Goal: Task Accomplishment & Management: Use online tool/utility

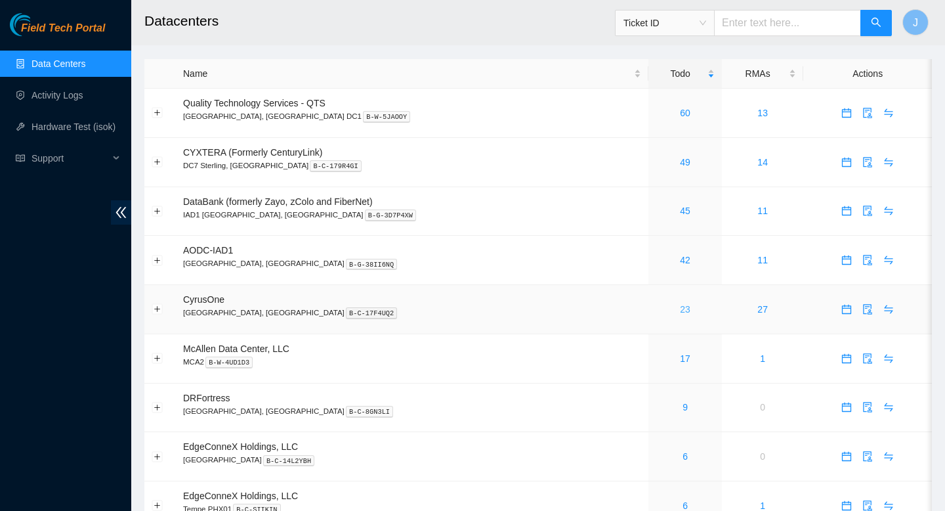
click at [680, 314] on link "23" at bounding box center [685, 309] width 11 height 11
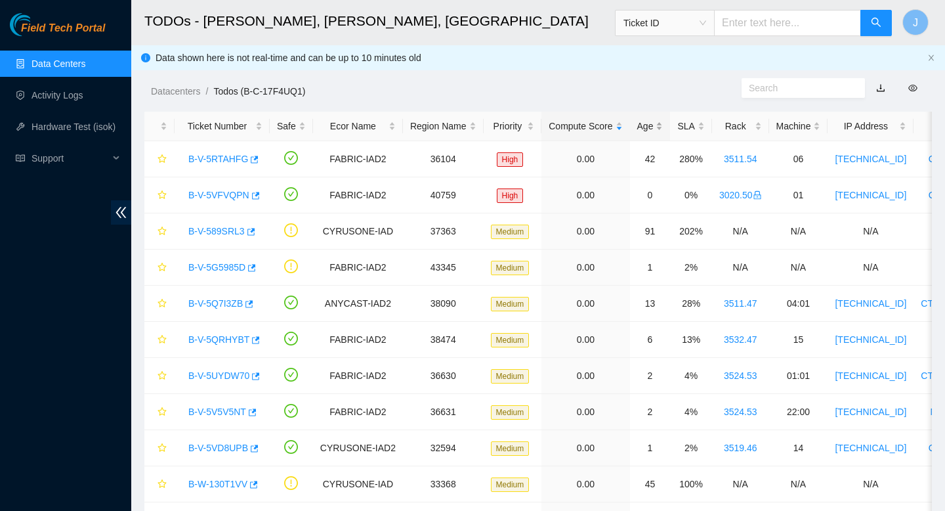
click at [664, 127] on div "Age" at bounding box center [650, 126] width 26 height 14
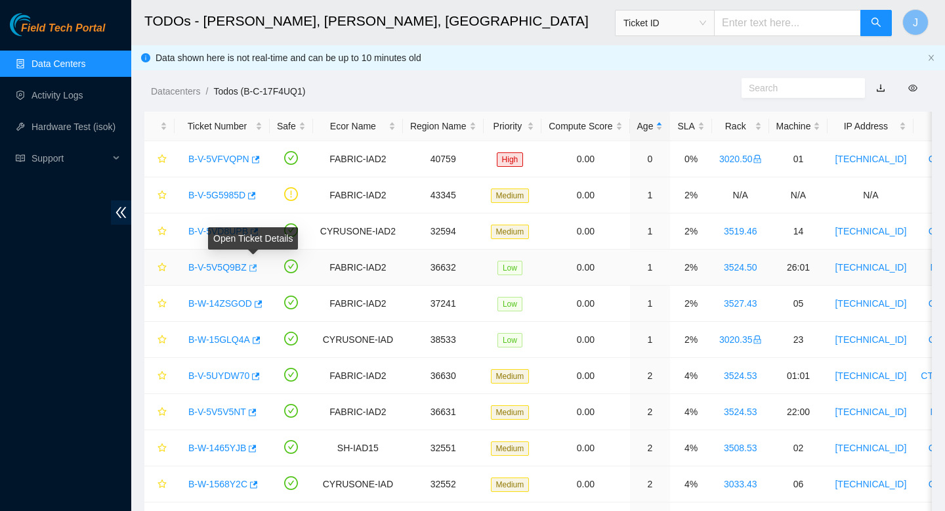
click at [257, 264] on icon "button" at bounding box center [251, 267] width 9 height 9
click at [704, 124] on div "SLA" at bounding box center [690, 126] width 27 height 14
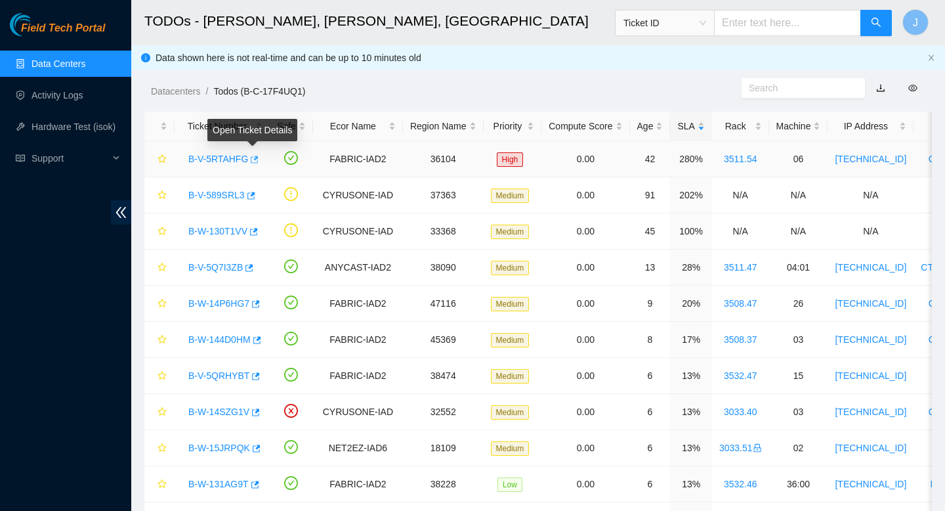
click at [256, 161] on icon "button" at bounding box center [253, 159] width 9 height 9
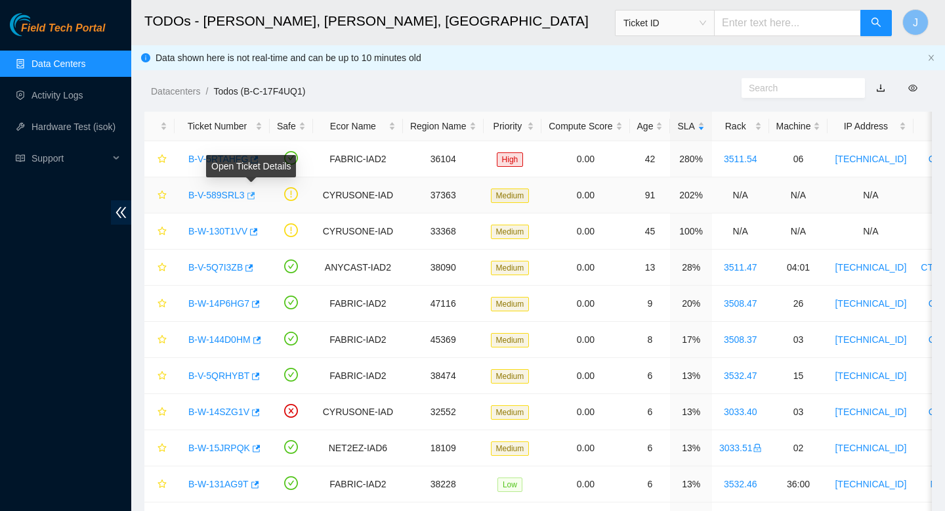
click at [255, 194] on icon "button" at bounding box center [251, 195] width 8 height 7
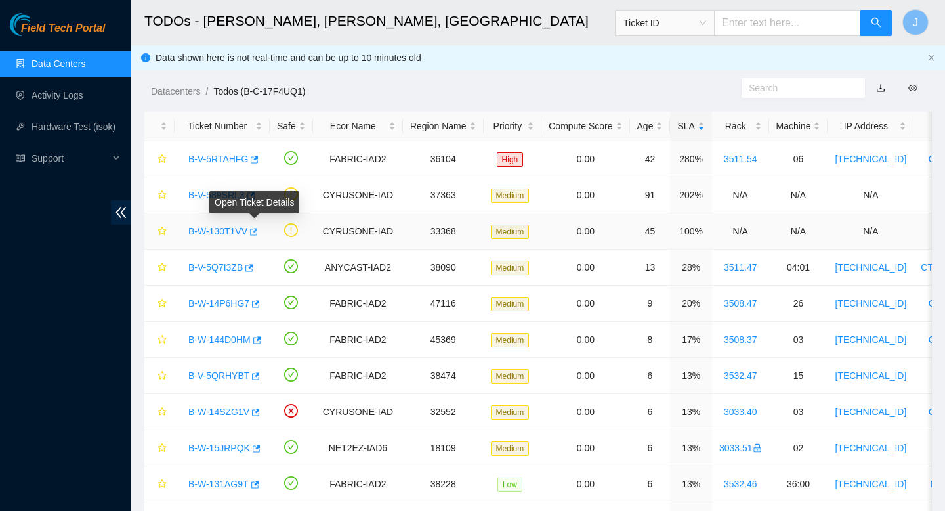
click at [257, 232] on icon "button" at bounding box center [252, 231] width 9 height 9
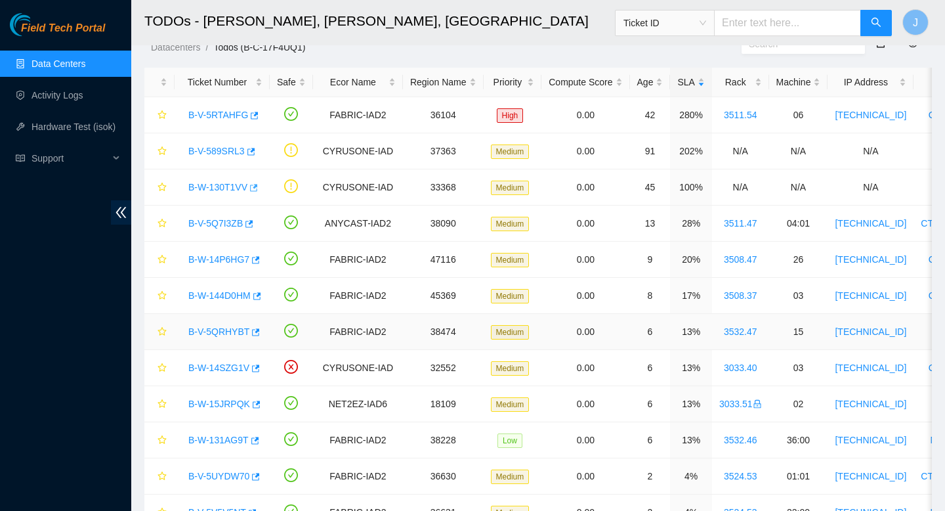
scroll to position [53, 0]
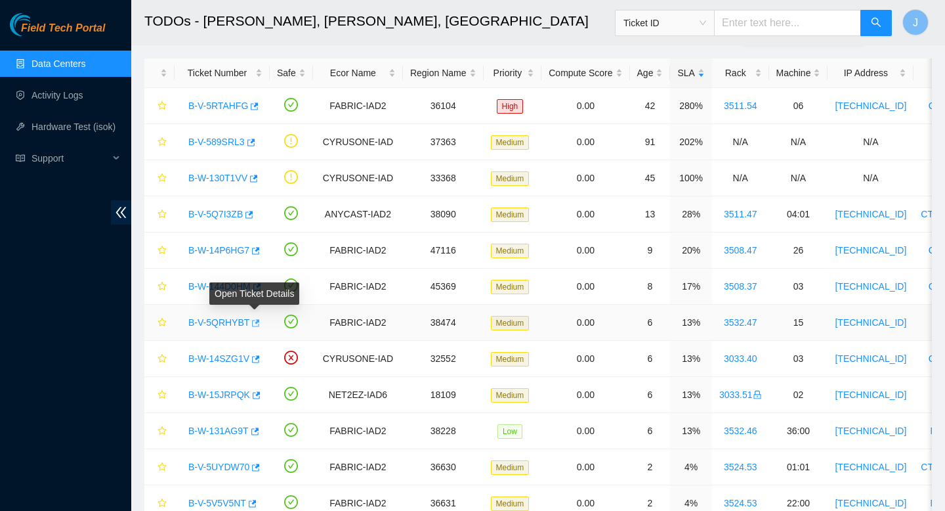
click at [257, 322] on icon "button" at bounding box center [256, 322] width 8 height 7
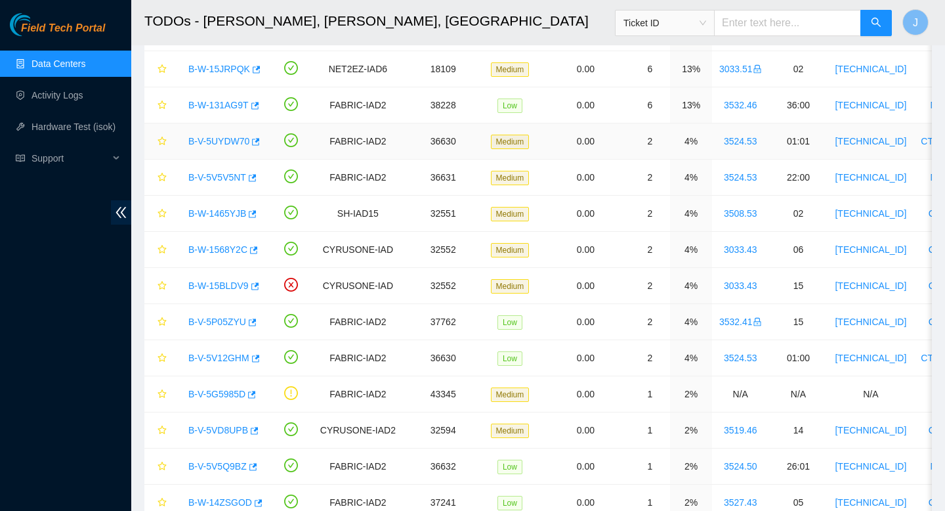
scroll to position [381, 0]
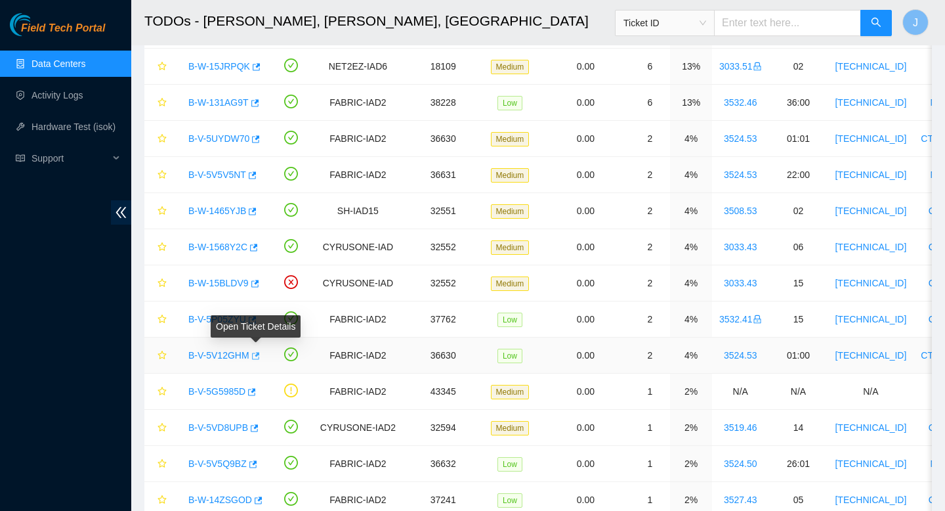
click at [259, 356] on icon "button" at bounding box center [254, 355] width 9 height 9
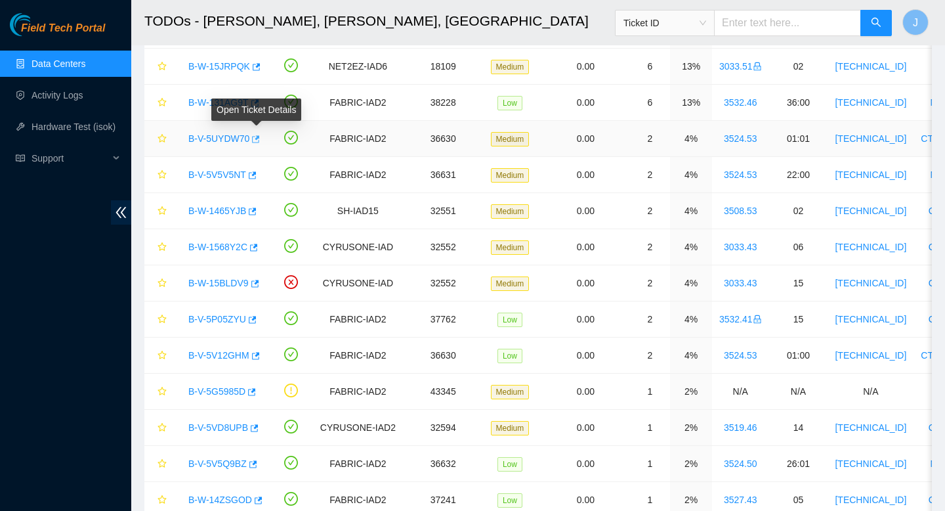
click at [259, 139] on icon "button" at bounding box center [256, 138] width 8 height 7
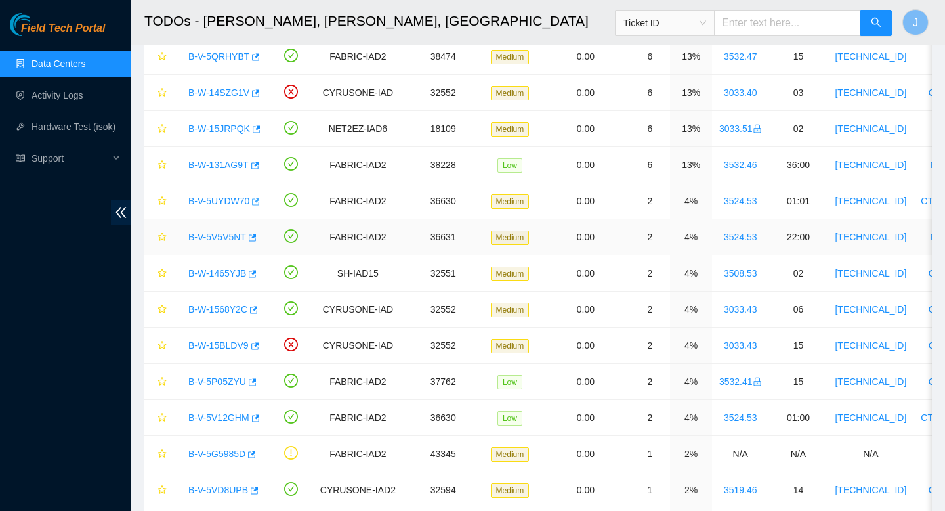
scroll to position [322, 0]
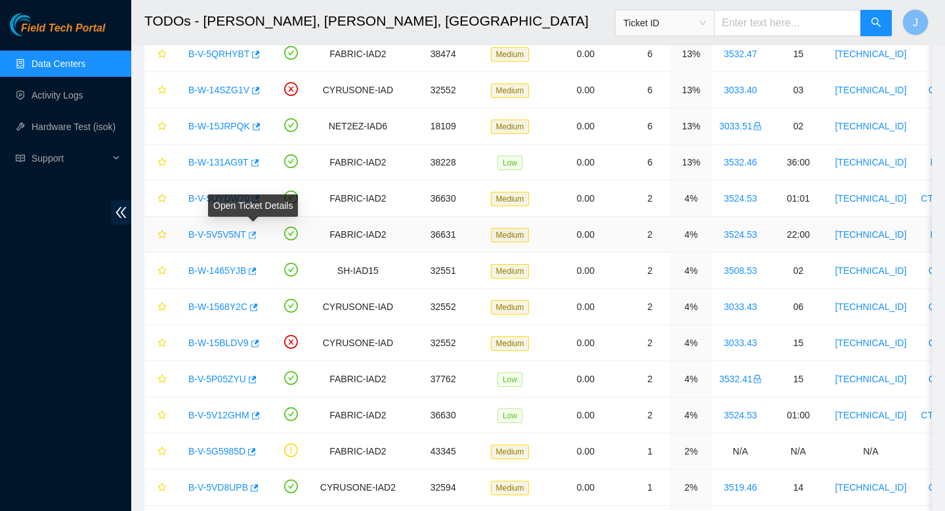
click at [256, 236] on icon "button" at bounding box center [251, 234] width 9 height 9
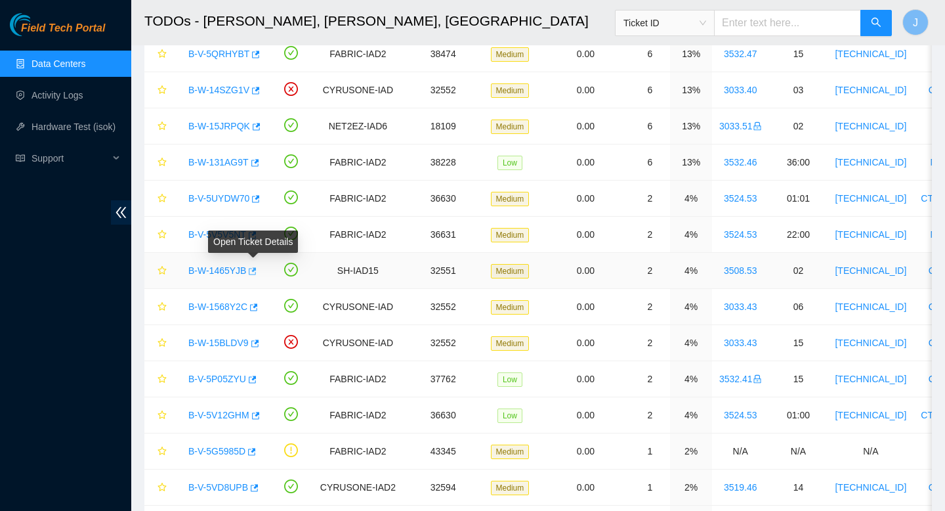
click at [256, 272] on icon "button" at bounding box center [251, 271] width 9 height 9
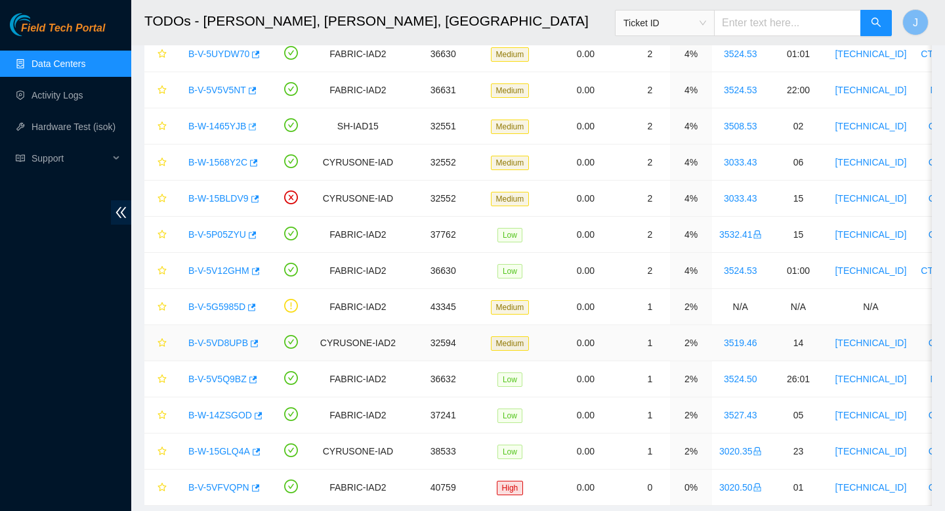
scroll to position [467, 0]
click at [256, 342] on icon "button" at bounding box center [255, 342] width 8 height 7
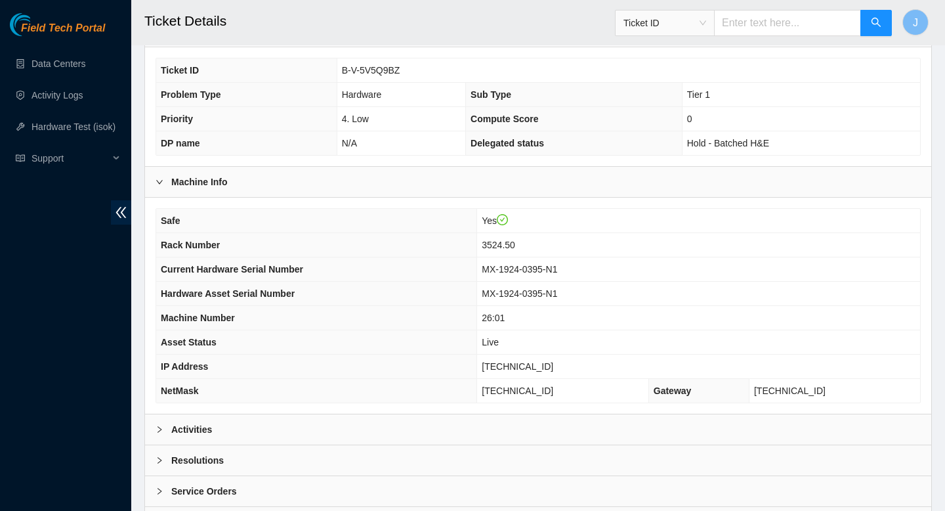
scroll to position [337, 0]
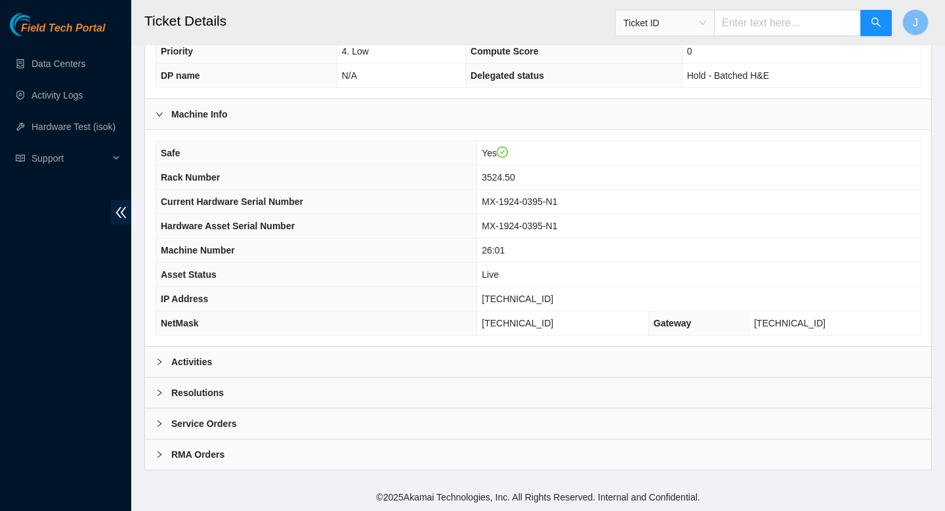
click at [536, 364] on div "Activities" at bounding box center [538, 362] width 786 height 30
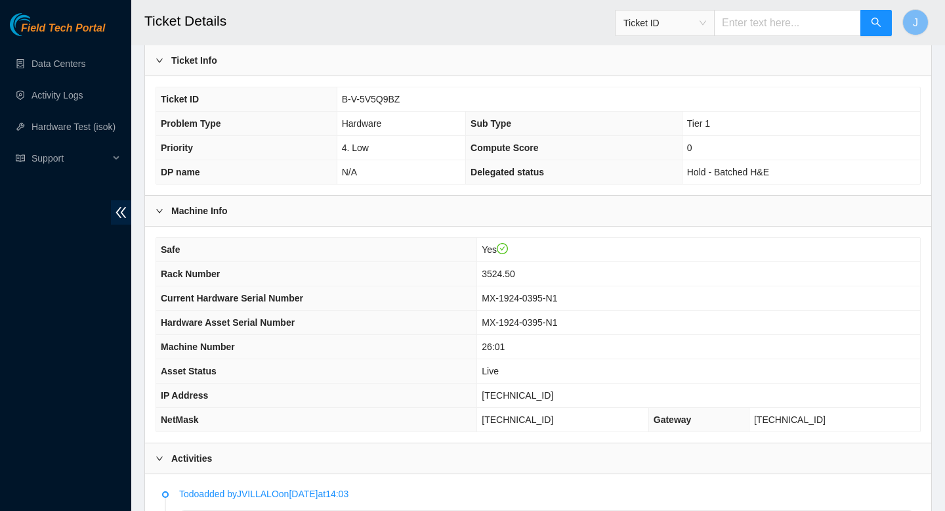
scroll to position [223, 0]
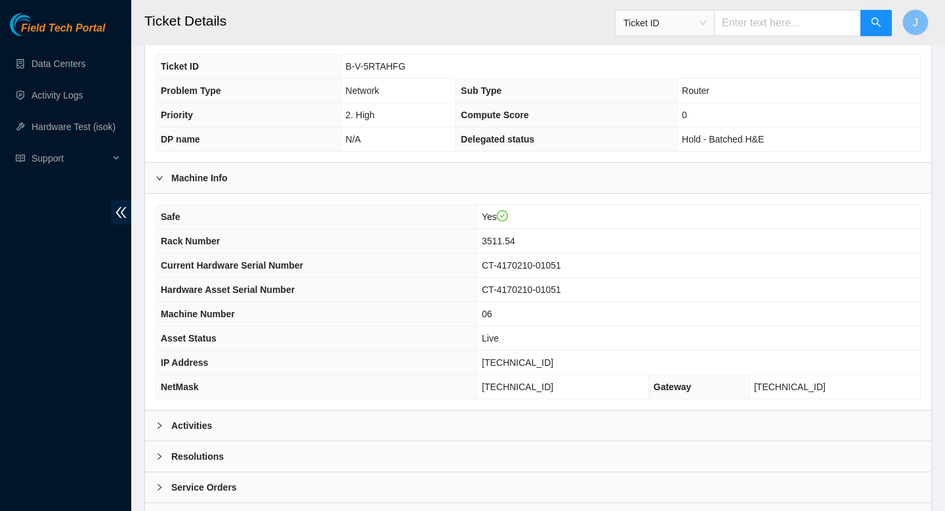
scroll to position [276, 0]
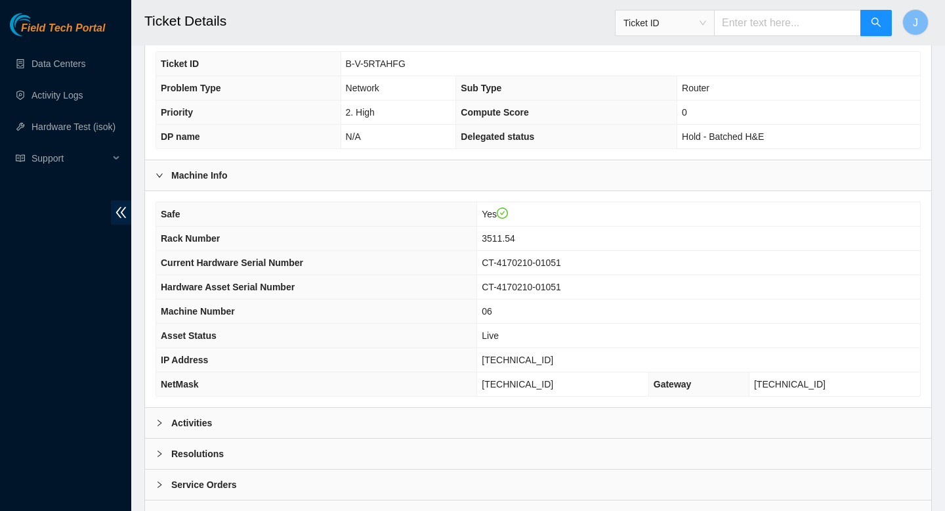
click at [507, 415] on div "Activities" at bounding box center [538, 423] width 786 height 30
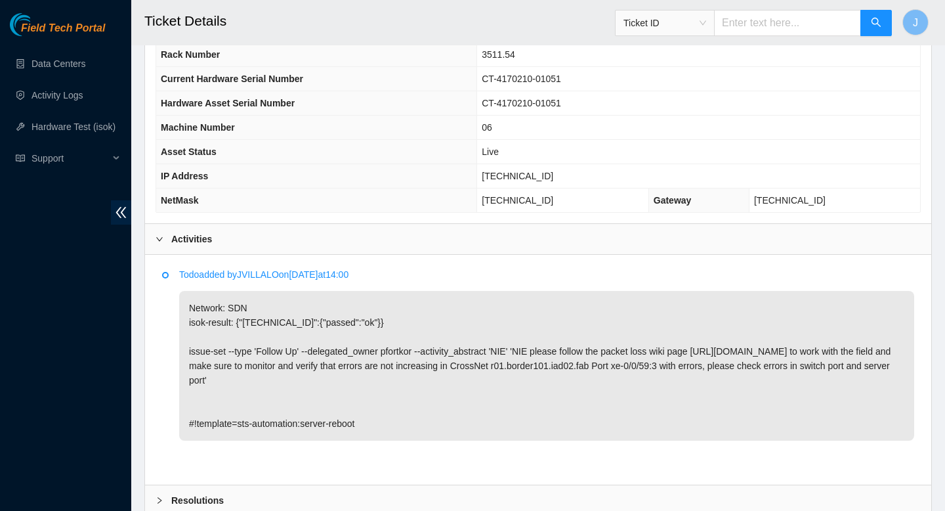
scroll to position [461, 0]
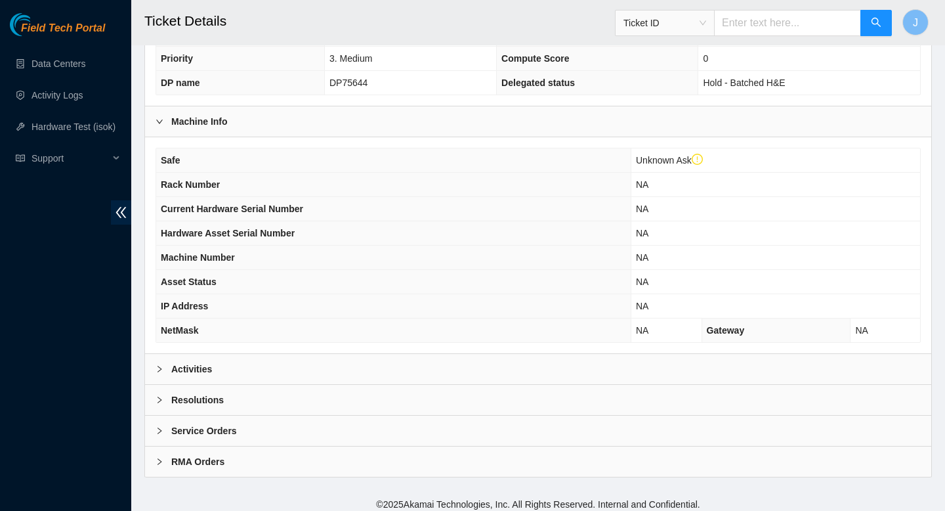
scroll to position [362, 0]
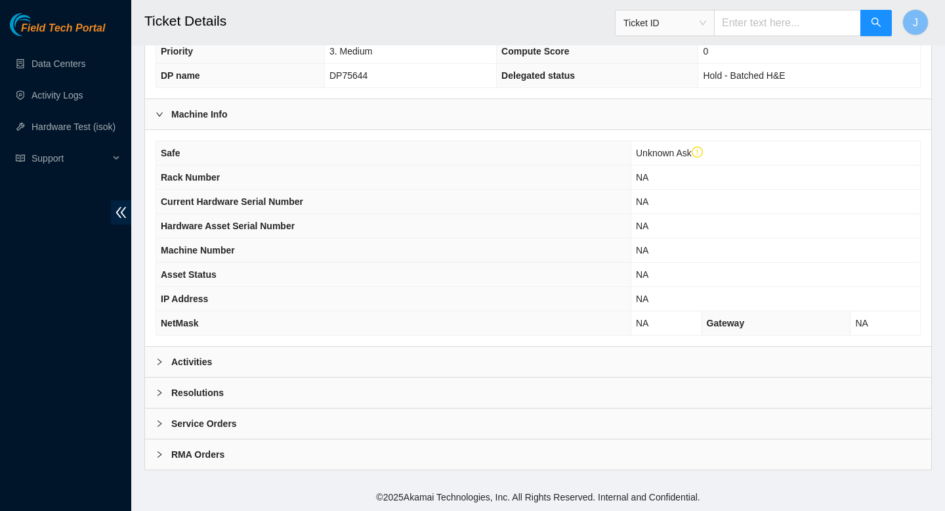
click at [487, 366] on div "Activities" at bounding box center [538, 362] width 786 height 30
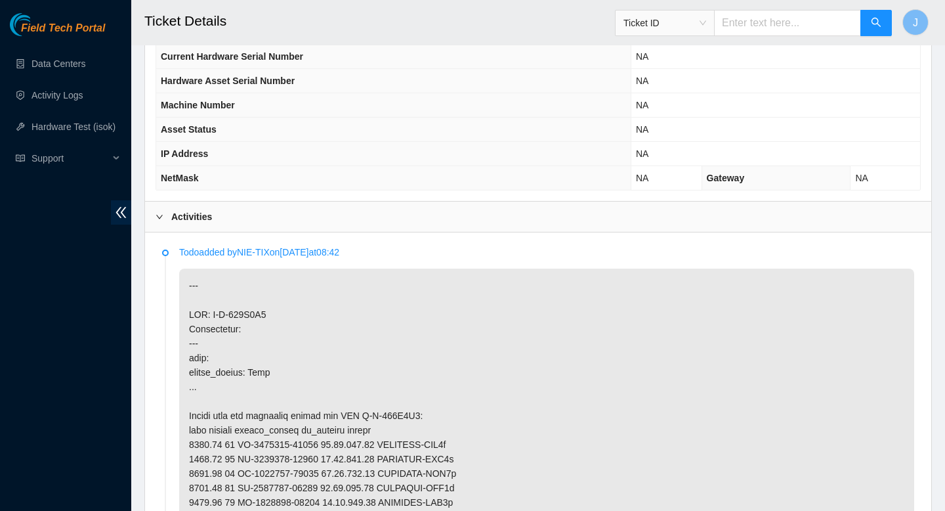
scroll to position [509, 0]
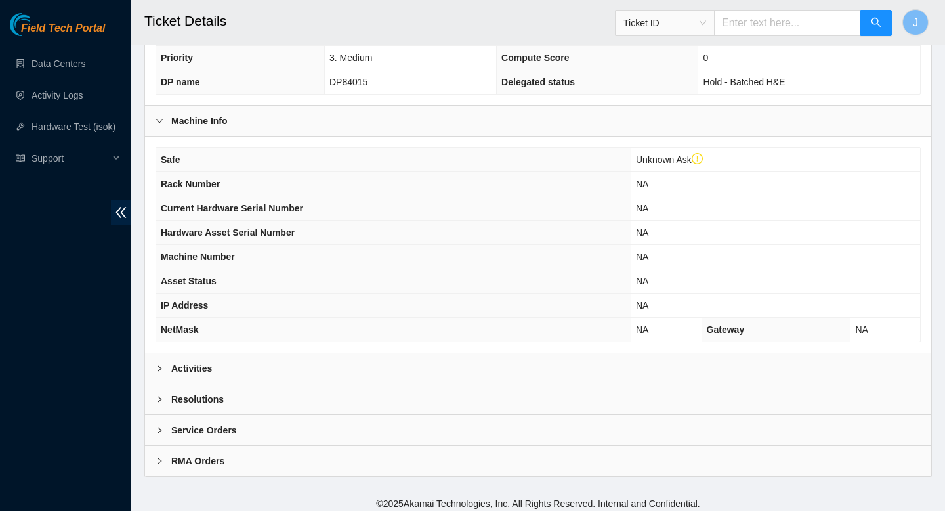
click at [466, 372] on div "Activities" at bounding box center [538, 368] width 786 height 30
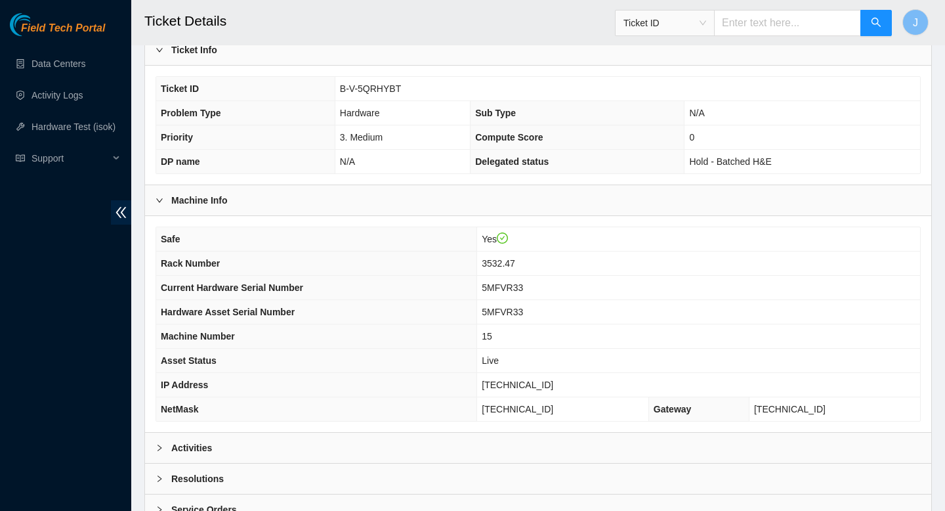
scroll to position [337, 0]
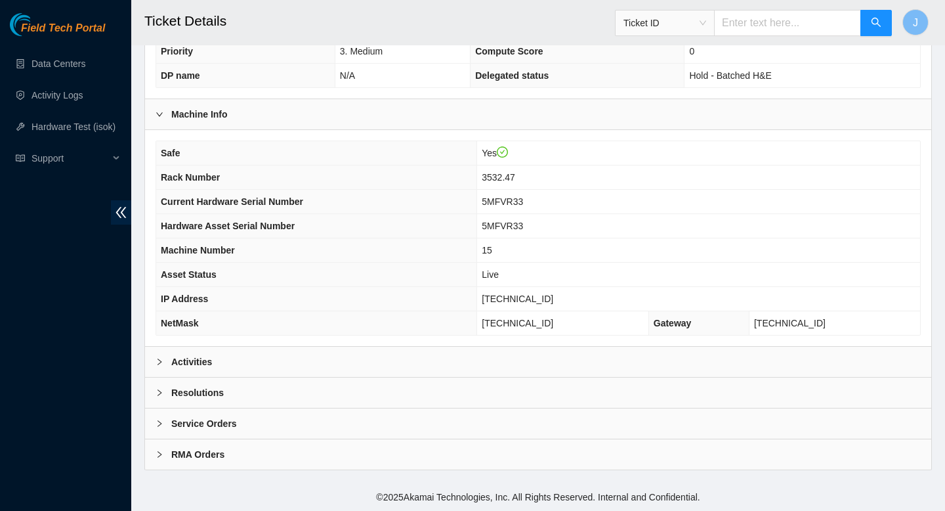
click at [433, 360] on div "Activities" at bounding box center [538, 362] width 786 height 30
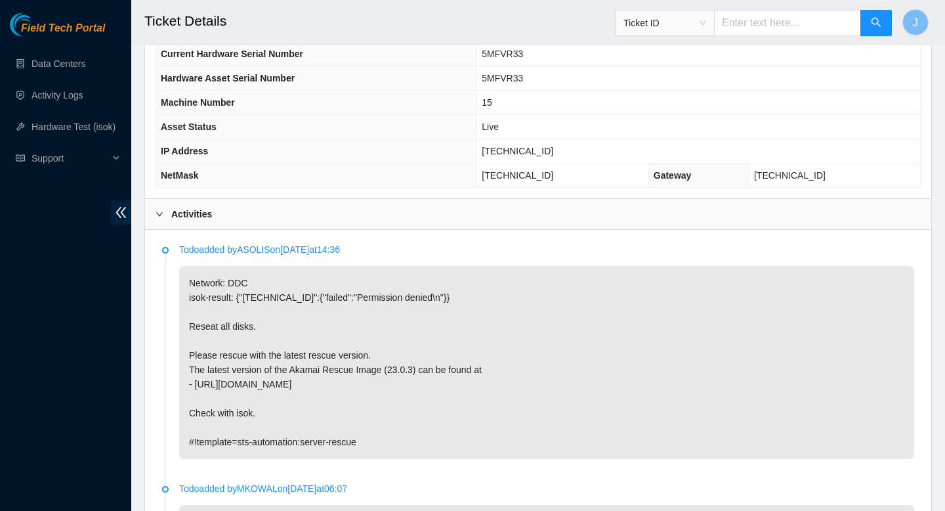
scroll to position [488, 0]
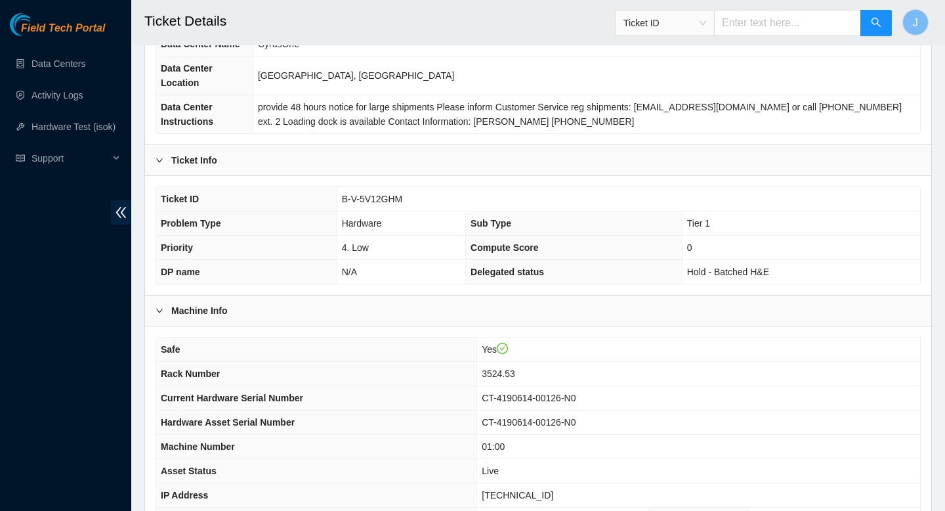
scroll to position [337, 0]
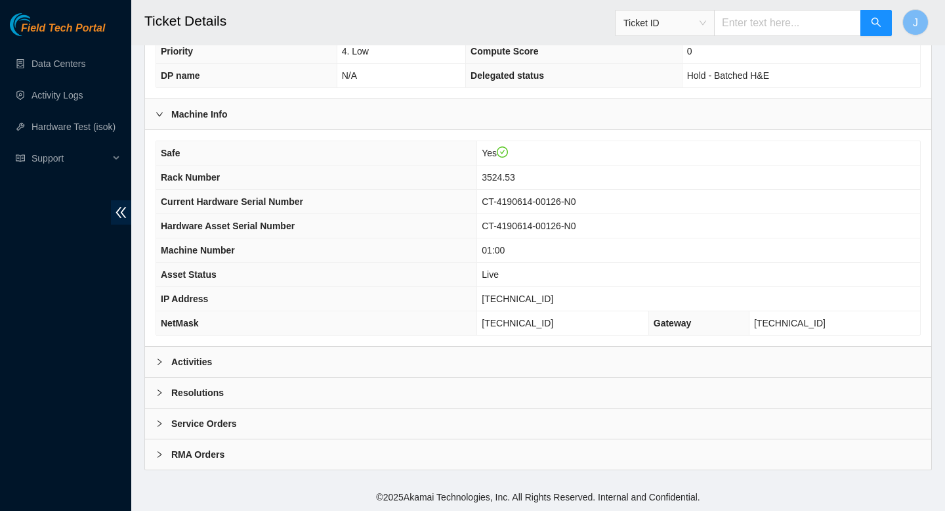
click at [295, 365] on div "Activities" at bounding box center [538, 362] width 786 height 30
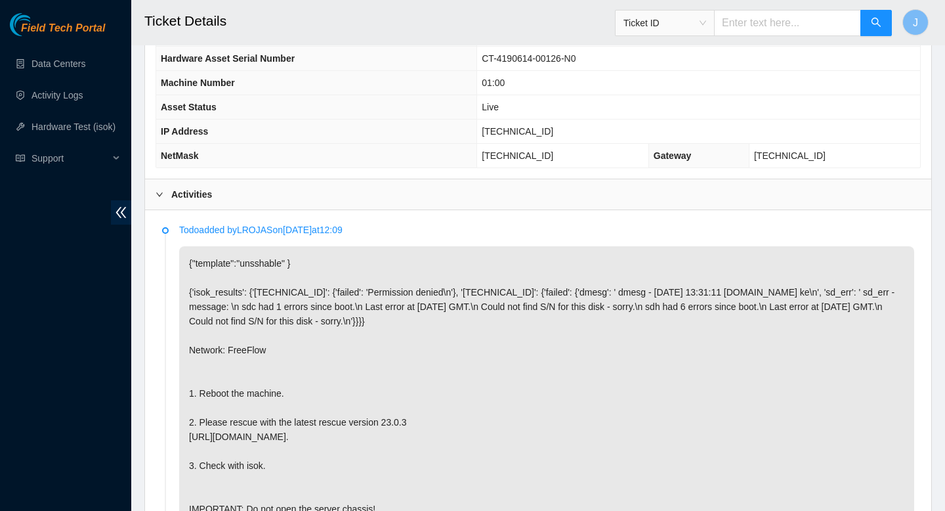
scroll to position [501, 0]
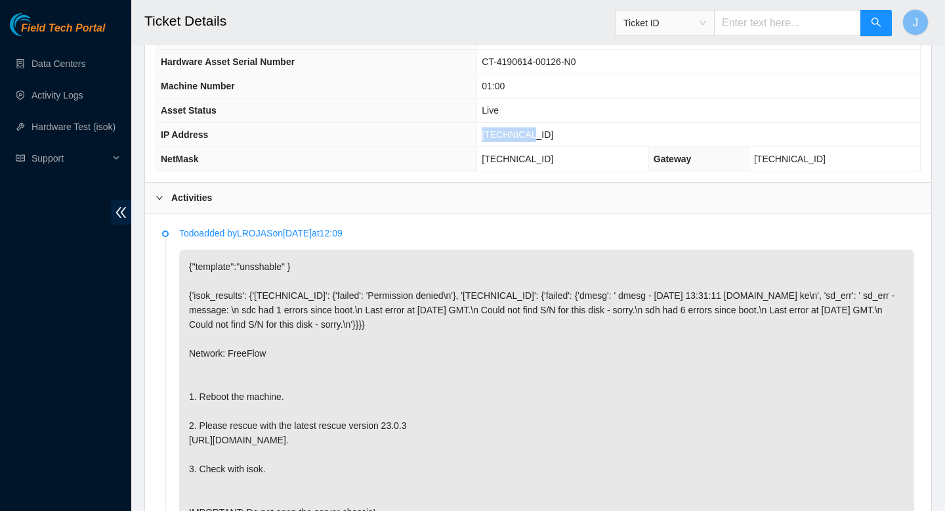
drag, startPoint x: 558, startPoint y: 135, endPoint x: 495, endPoint y: 137, distance: 63.0
click at [495, 137] on tr "IP Address 23.36.67.4" at bounding box center [538, 135] width 764 height 24
copy tr "23.36.67.4"
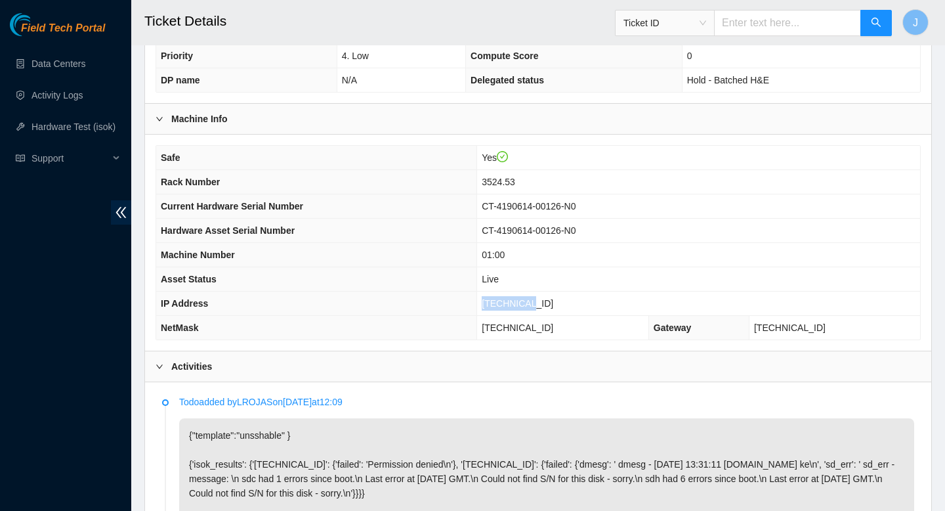
scroll to position [351, 0]
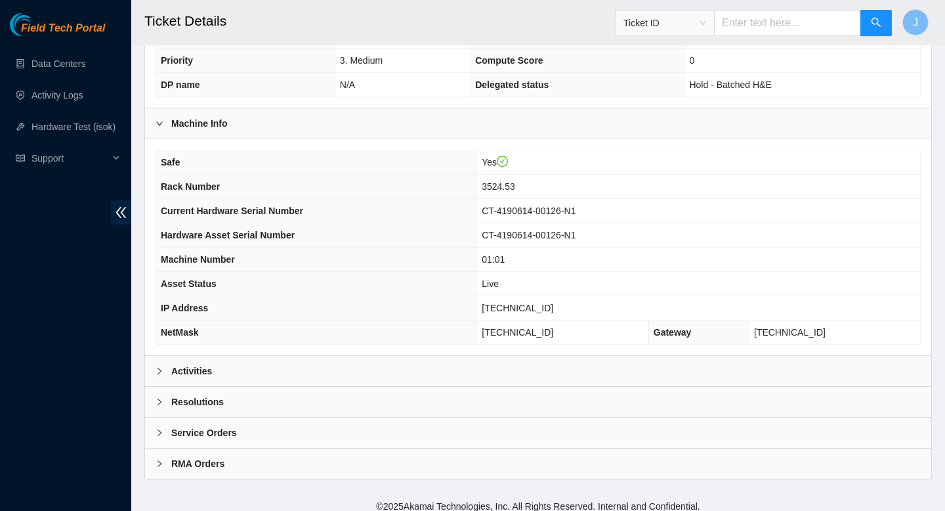
scroll to position [337, 0]
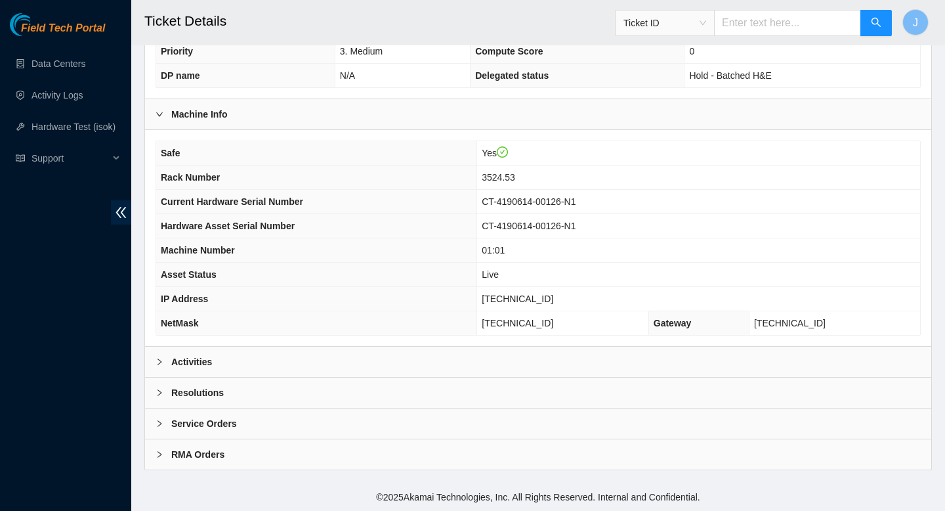
click at [297, 370] on div "Activities" at bounding box center [538, 362] width 786 height 30
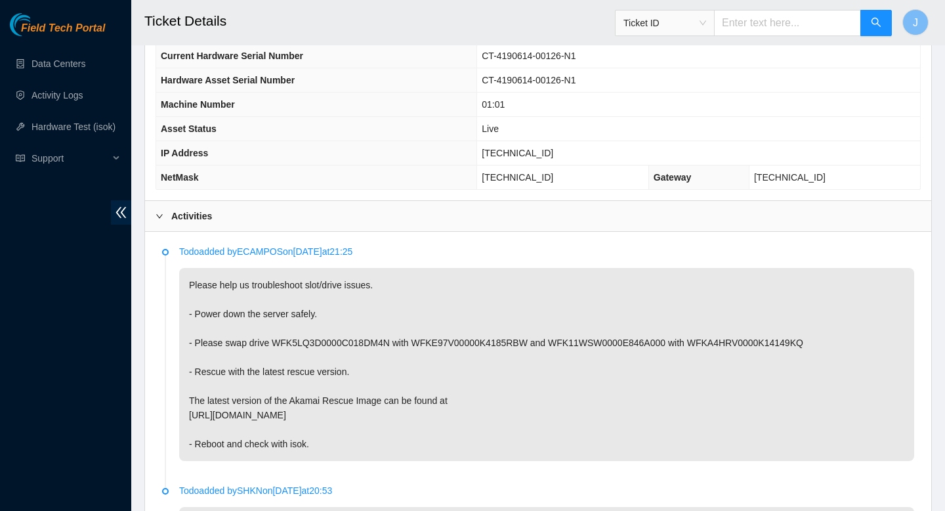
scroll to position [485, 0]
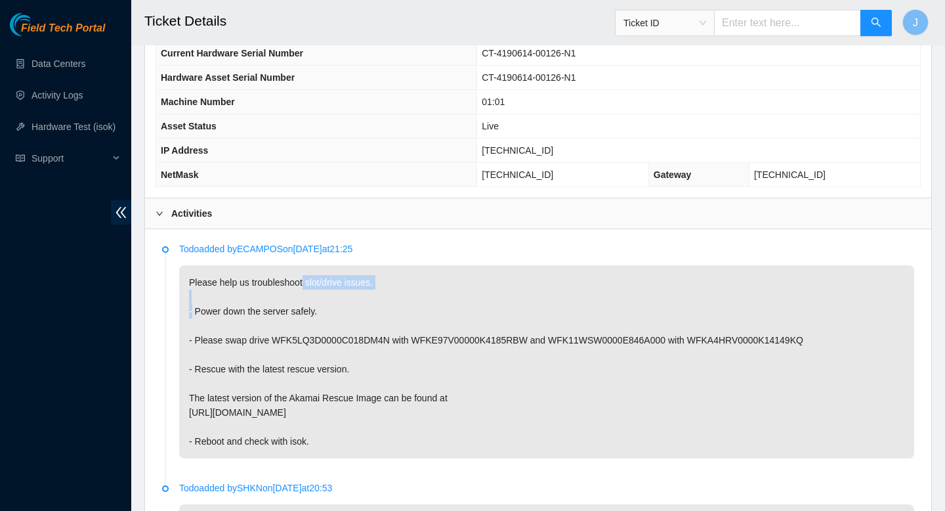
drag, startPoint x: 301, startPoint y: 284, endPoint x: 369, endPoint y: 297, distance: 68.9
click at [369, 297] on p "Please help us troubleshoot slot/drive issues. - Power down the server safely. …" at bounding box center [546, 361] width 735 height 193
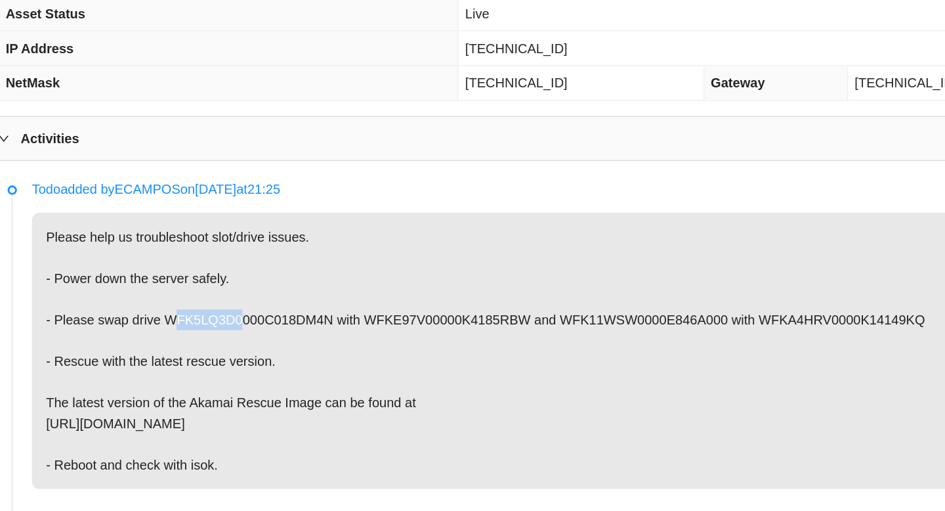
drag, startPoint x: 323, startPoint y: 341, endPoint x: 274, endPoint y: 343, distance: 49.3
click at [274, 343] on p "Please help us troubleshoot slot/drive issues. - Power down the server safely. …" at bounding box center [546, 361] width 735 height 193
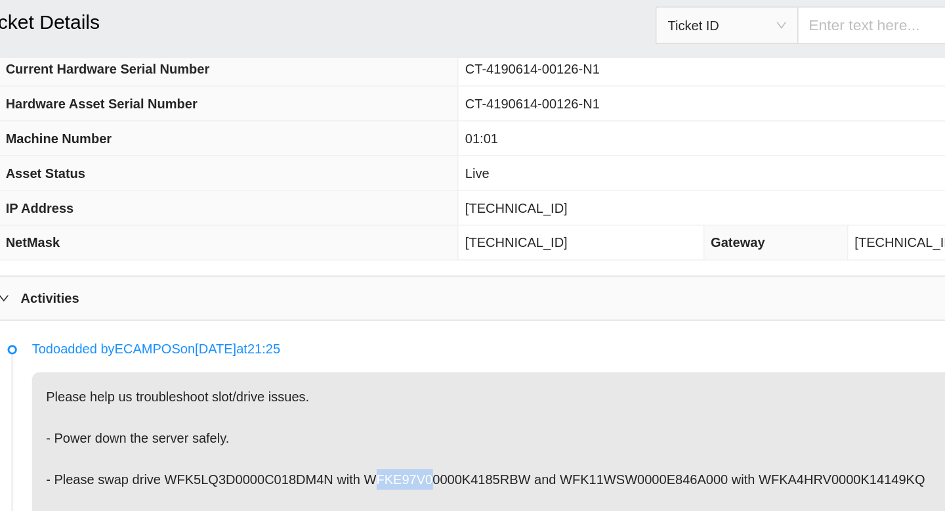
drag, startPoint x: 461, startPoint y: 341, endPoint x: 423, endPoint y: 343, distance: 38.1
click at [423, 343] on p "Please help us troubleshoot slot/drive issues. - Power down the server safely. …" at bounding box center [546, 361] width 735 height 193
drag, startPoint x: 615, startPoint y: 341, endPoint x: 565, endPoint y: 343, distance: 49.9
click at [565, 343] on p "Please help us troubleshoot slot/drive issues. - Power down the server safely. …" at bounding box center [546, 361] width 735 height 193
drag, startPoint x: 738, startPoint y: 339, endPoint x: 760, endPoint y: 341, distance: 21.7
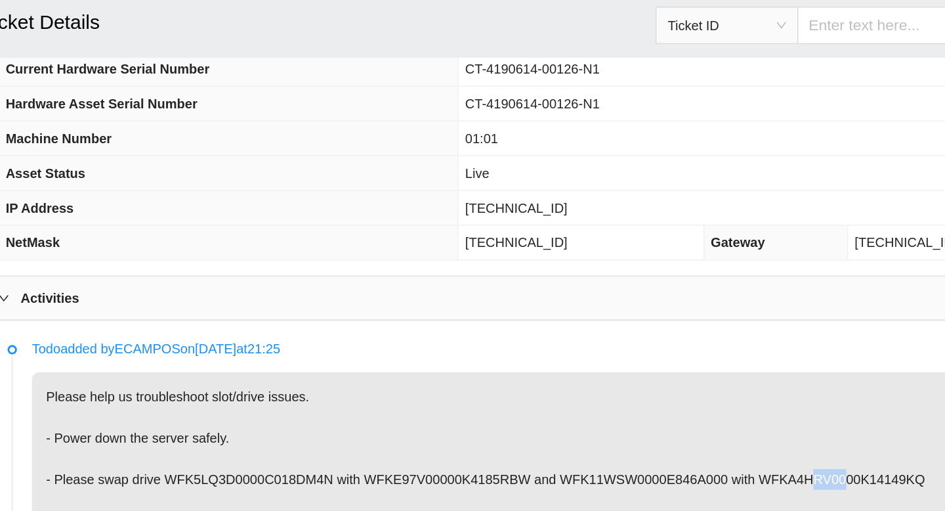
click at [760, 341] on p "Please help us troubleshoot slot/drive issues. - Power down the server safely. …" at bounding box center [546, 361] width 735 height 193
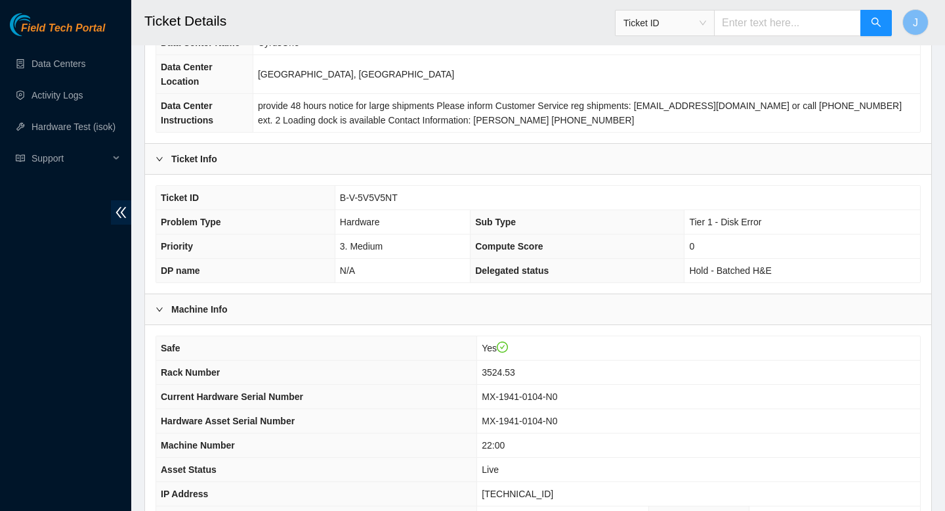
scroll to position [337, 0]
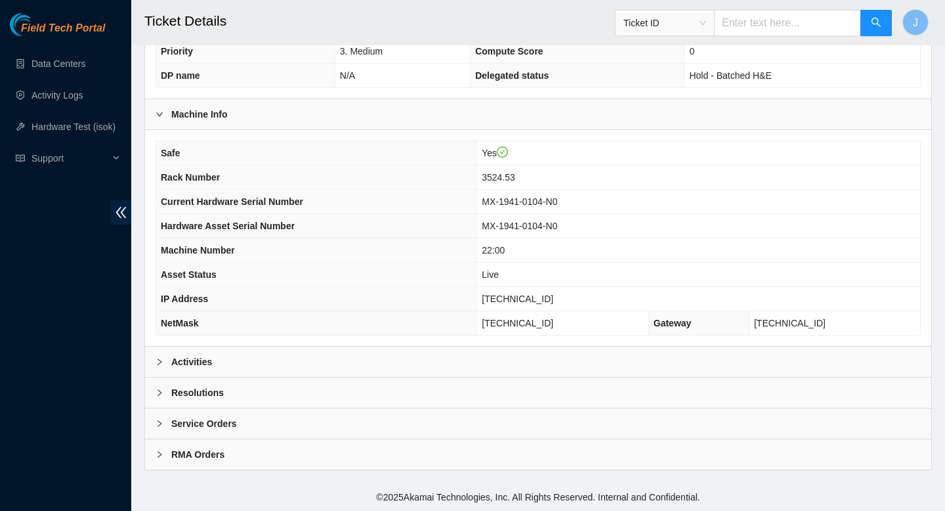
click at [396, 353] on div "Activities" at bounding box center [538, 362] width 786 height 30
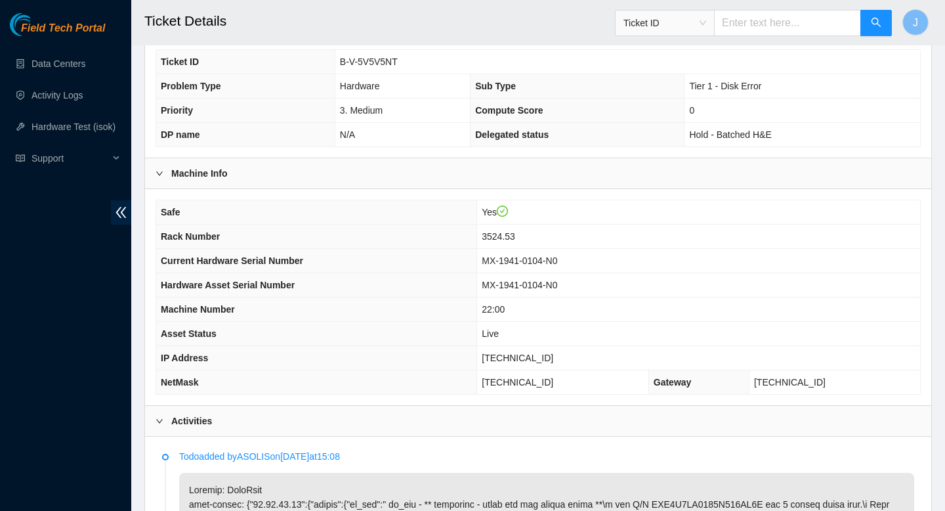
scroll to position [271, 0]
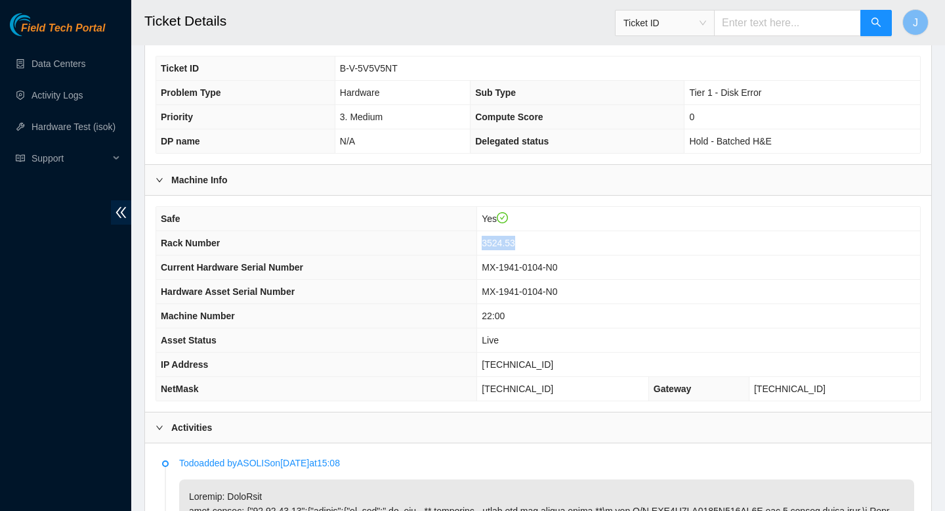
drag, startPoint x: 558, startPoint y: 244, endPoint x: 494, endPoint y: 242, distance: 63.7
click at [494, 242] on tr "Rack Number 3524.53" at bounding box center [538, 243] width 764 height 24
copy tr "3524.53"
click at [403, 70] on td "B-V-5V5V5NT" at bounding box center [628, 68] width 586 height 24
drag, startPoint x: 403, startPoint y: 70, endPoint x: 338, endPoint y: 66, distance: 65.1
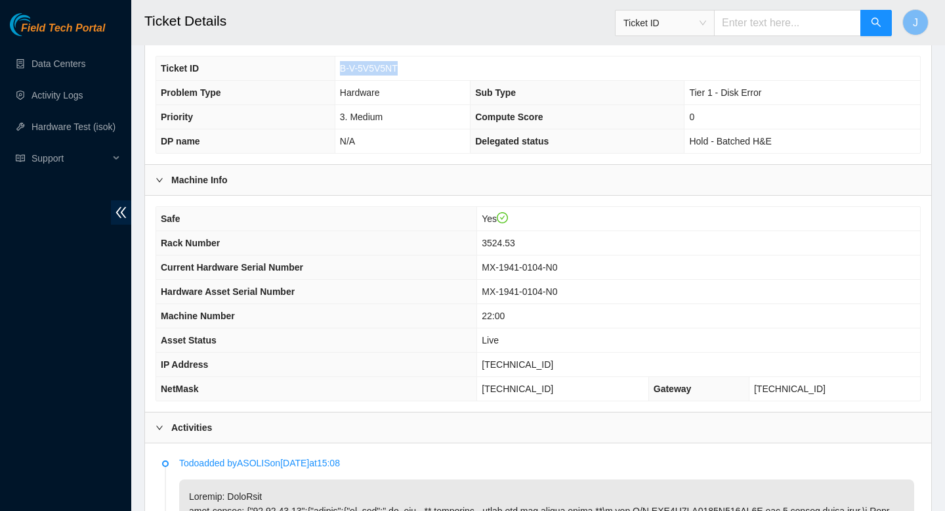
click at [337, 66] on td "B-V-5V5V5NT" at bounding box center [628, 68] width 586 height 24
copy span "B-V-5V5V5NT"
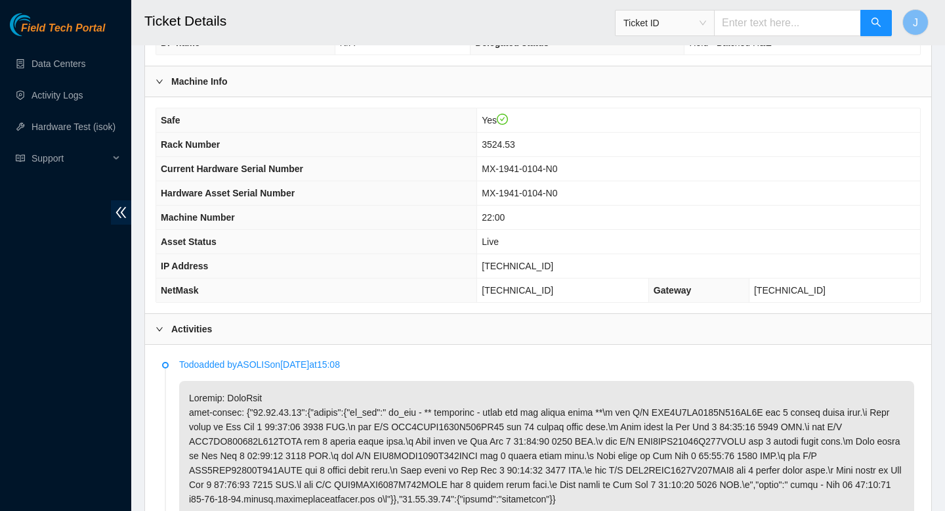
scroll to position [368, 0]
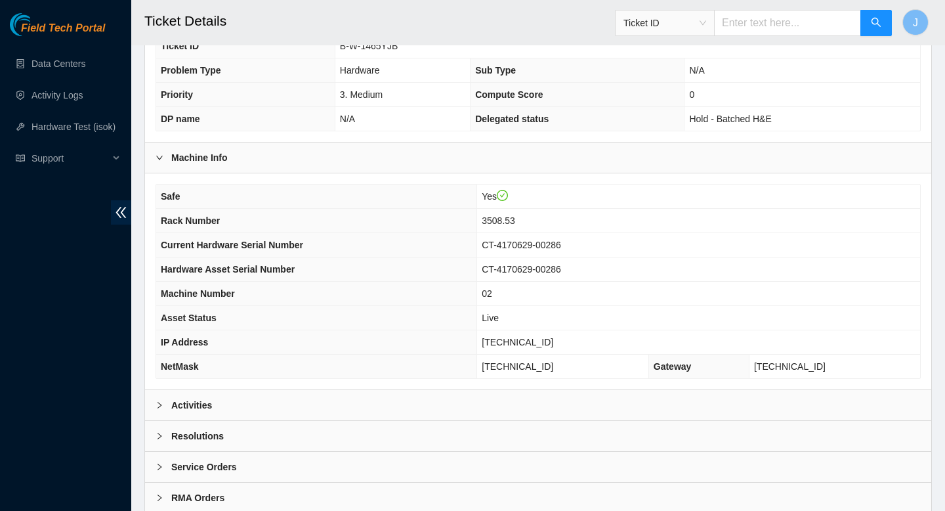
scroll to position [337, 0]
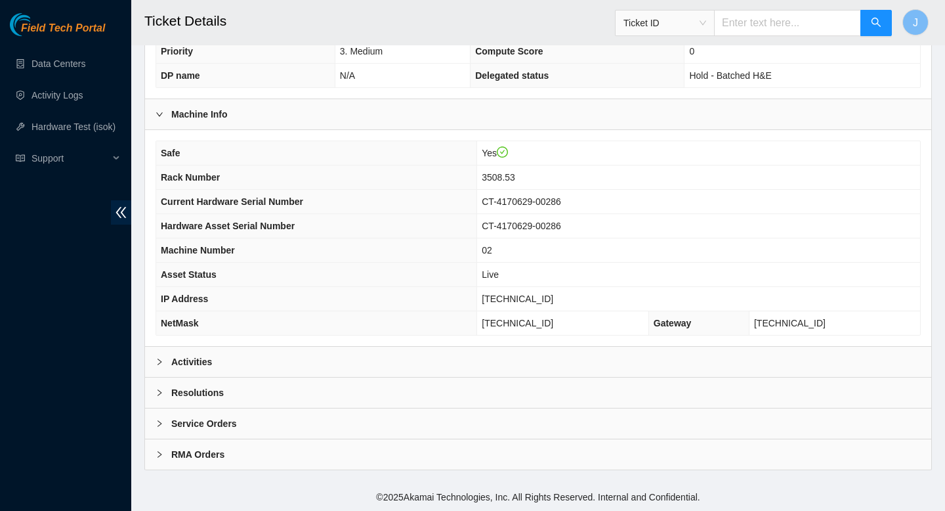
click at [356, 356] on div "Activities" at bounding box center [538, 362] width 786 height 30
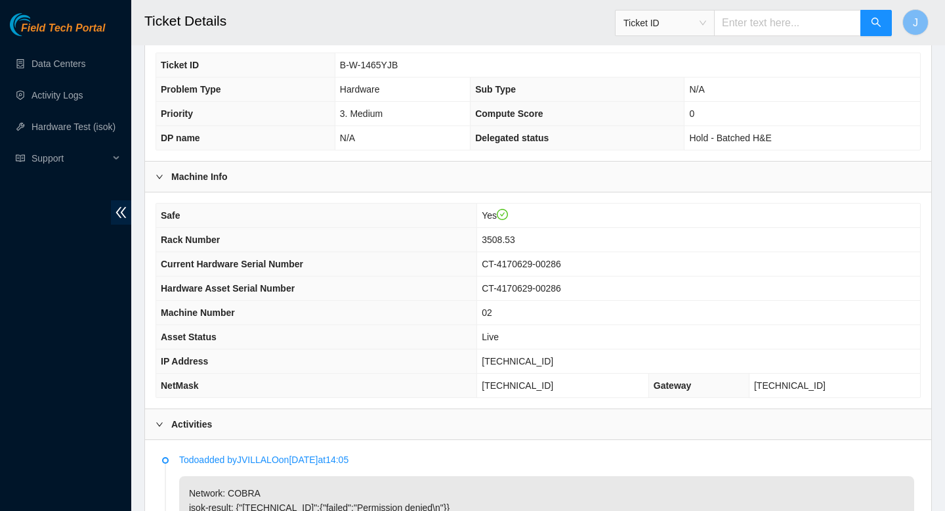
scroll to position [0, 0]
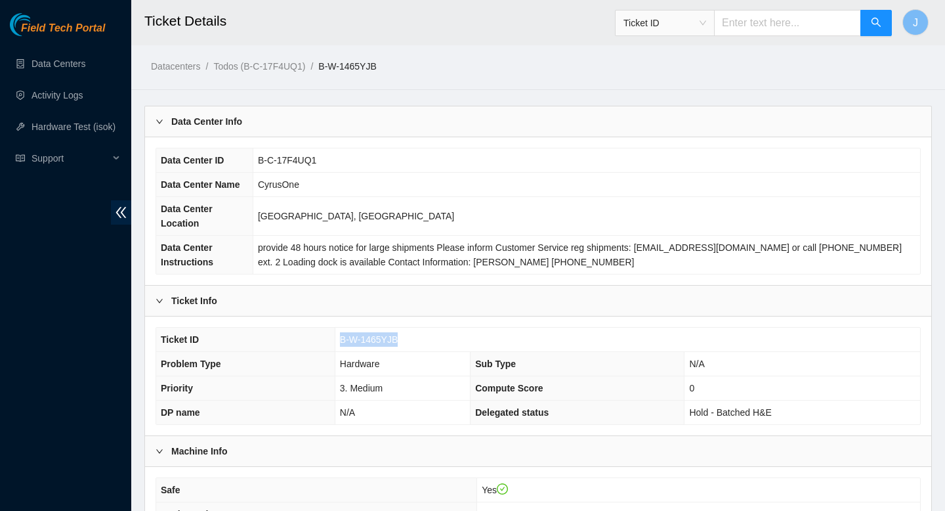
drag, startPoint x: 404, startPoint y: 339, endPoint x: 341, endPoint y: 343, distance: 63.8
click at [341, 343] on td "B-W-1465YJB" at bounding box center [628, 340] width 586 height 24
copy span "B-W-1465YJB"
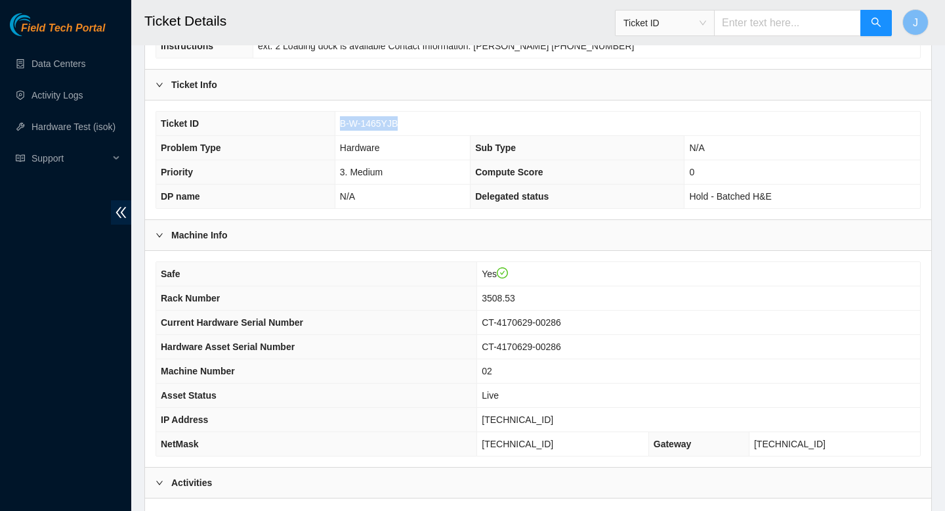
scroll to position [215, 0]
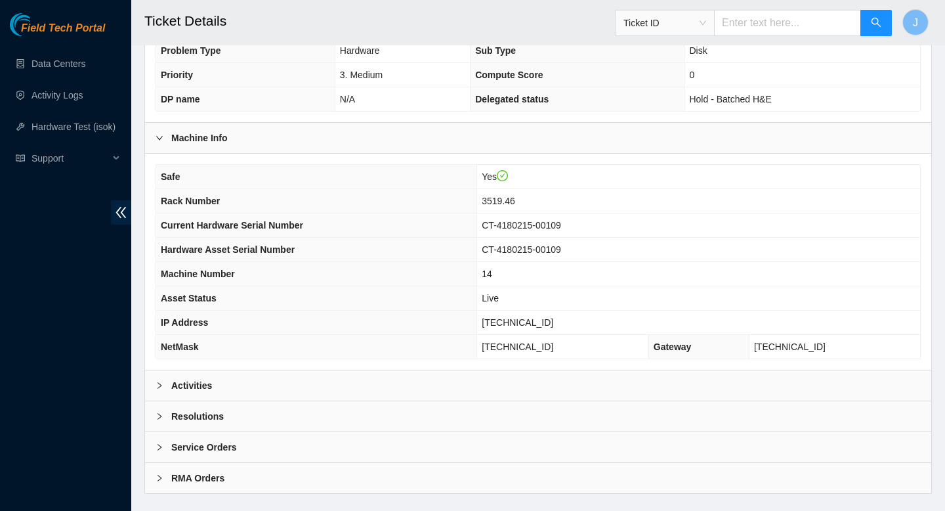
scroll to position [337, 0]
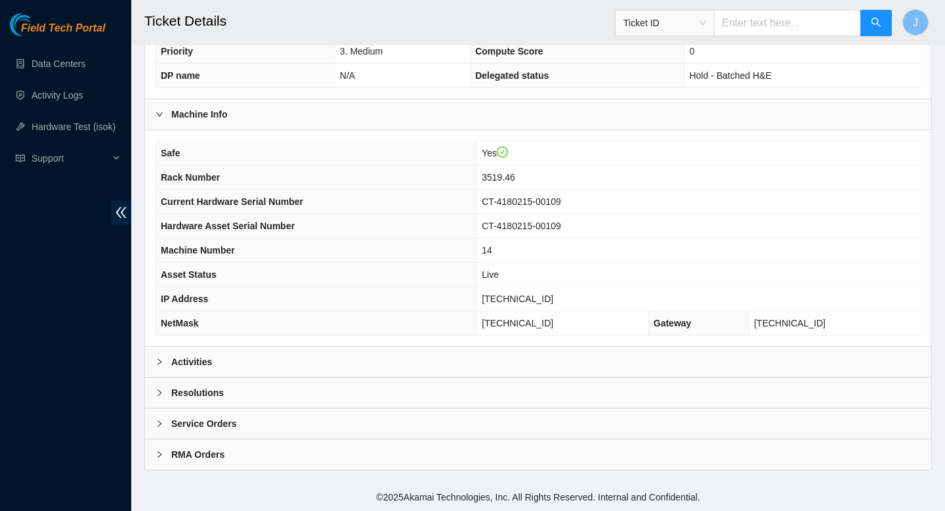
click at [515, 364] on div "Activities" at bounding box center [538, 362] width 786 height 30
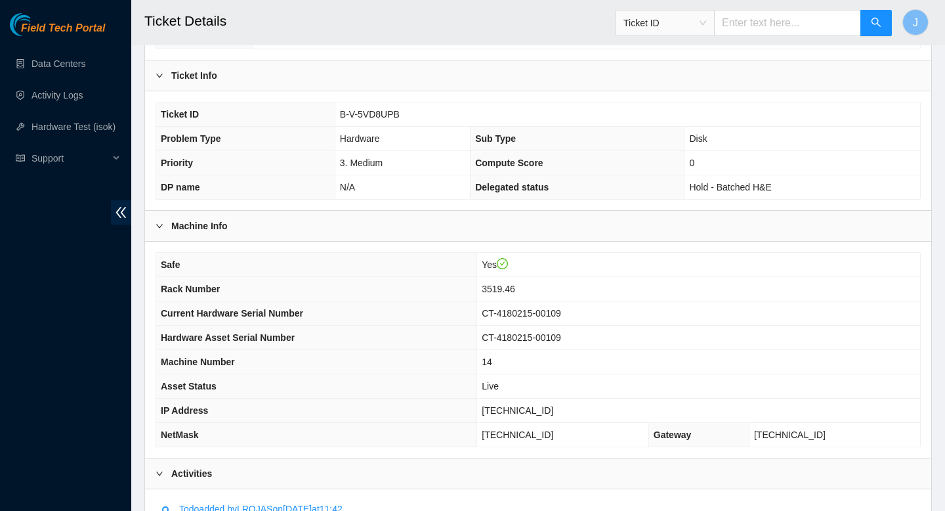
scroll to position [217, 0]
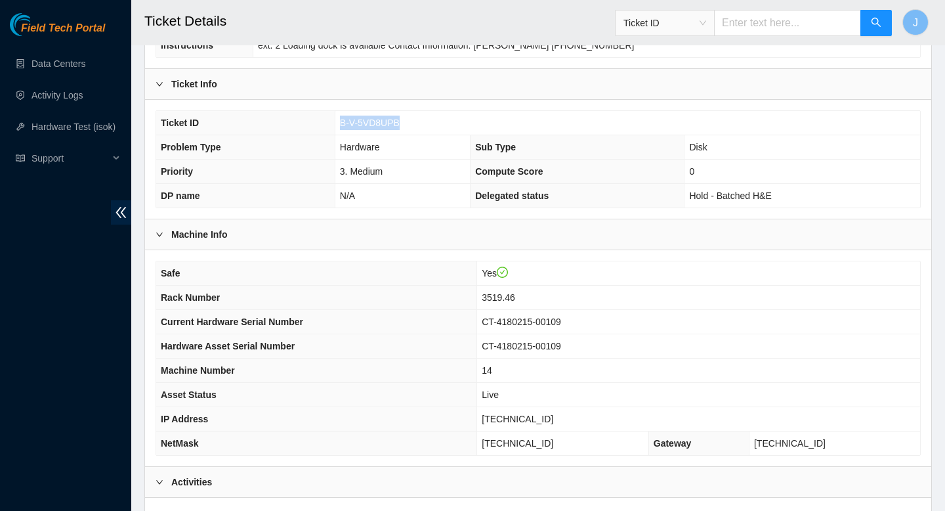
drag, startPoint x: 404, startPoint y: 121, endPoint x: 325, endPoint y: 122, distance: 79.4
click at [325, 122] on tr "Ticket ID B-V-5VD8UPB" at bounding box center [538, 123] width 764 height 24
copy tr "B-V-5VD8UPB"
